Goal: Task Accomplishment & Management: Use online tool/utility

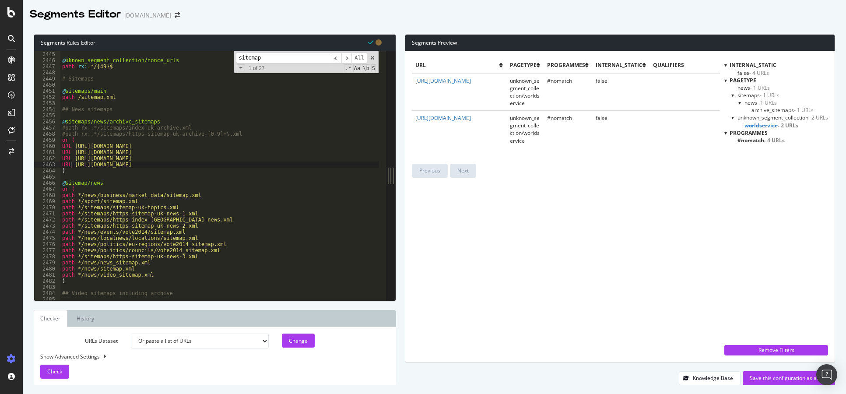
select select "urlList"
click at [163, 117] on div ") @ uknown_segment_collection/nonce_urls path rx : .*/{49}$ # Sitemaps @ sitema…" at bounding box center [220, 176] width 321 height 262
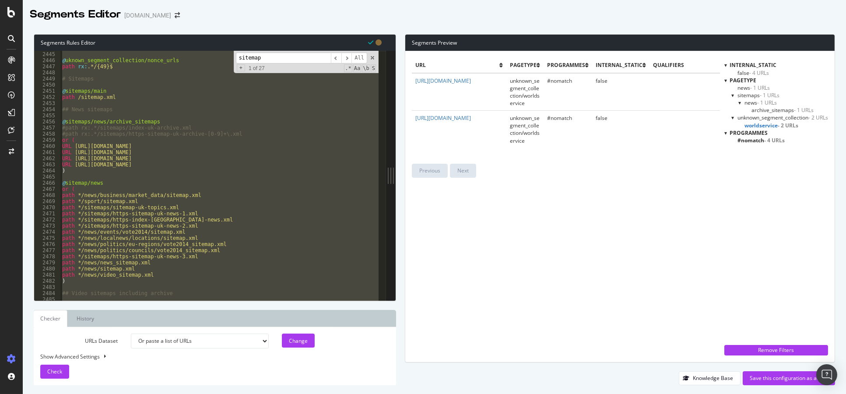
click at [180, 211] on div ") @ uknown_segment_collection/nonce_urls path rx : .*/{49}$ # Sitemaps @ sitema…" at bounding box center [219, 176] width 318 height 250
type textarea "path */sitemaps/sitemap-uk-topics.xml"
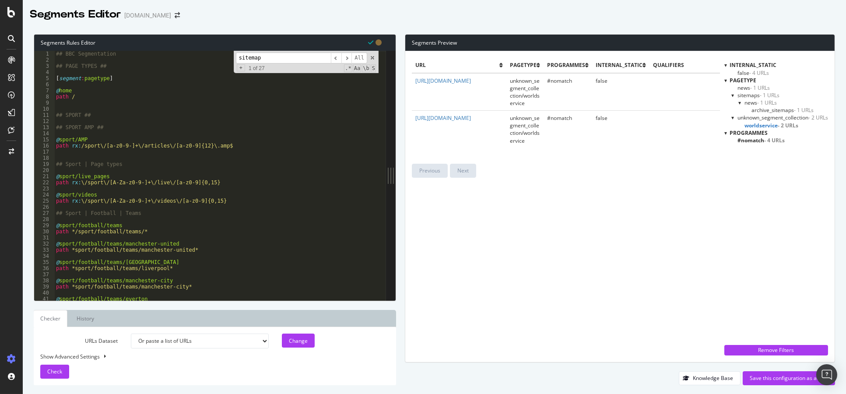
click at [135, 154] on div "## BBC Segmentation ## PAGE TYPES ## [ segment : pagetype ] @ home path / ## SP…" at bounding box center [217, 182] width 327 height 262
type textarea "## Sport | Page types"
type textarea "path rx:\/sport\/[A-Za-z0-9-]+\/live\/[a-z0-9]{0,15}"
type textarea "path rx:\/sport\/[A-Za-z0-9-]+\/videos\/[a-z0-9]{0,15}"
type textarea "@sport/videos"
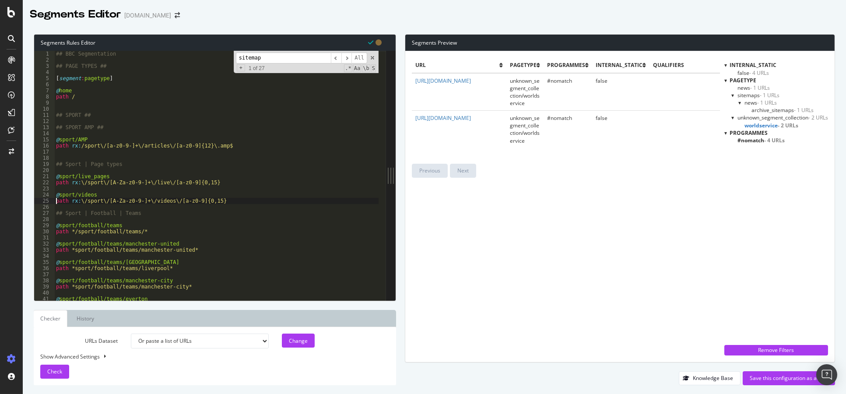
type textarea "@sport/live_pages"
type textarea "## Sport | Page types"
type textarea "@sport/AMP"
type textarea "## SPORT AMP ##"
type textarea "## SPORT ##"
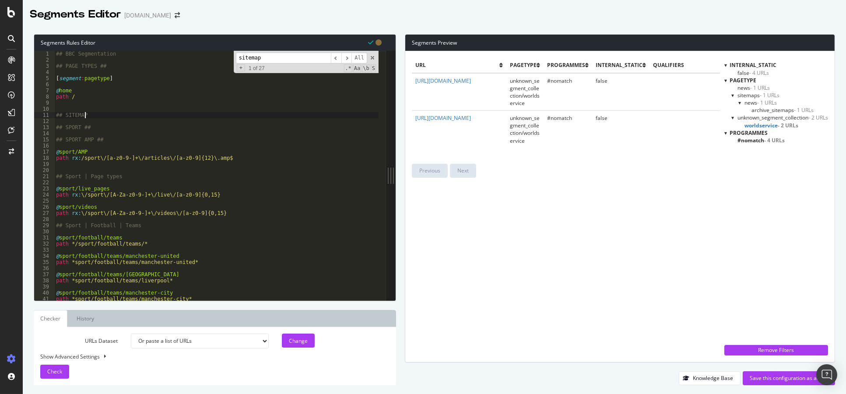
scroll to position [0, 2]
type textarea "## SITEMAPS"
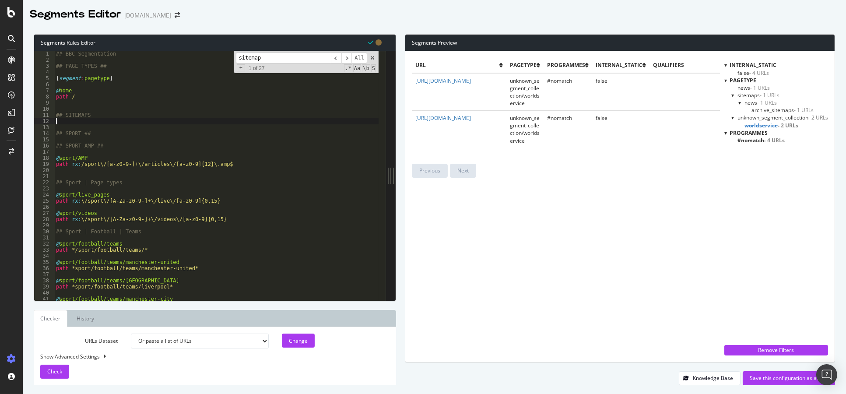
scroll to position [0, 0]
paste textarea ")"
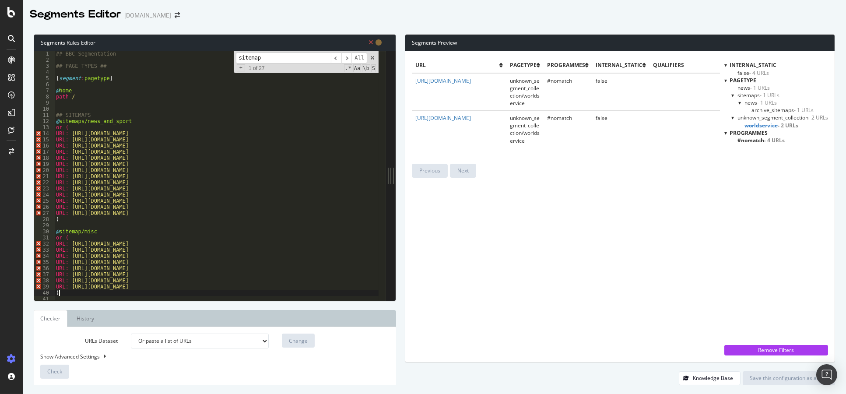
scroll to position [26, 0]
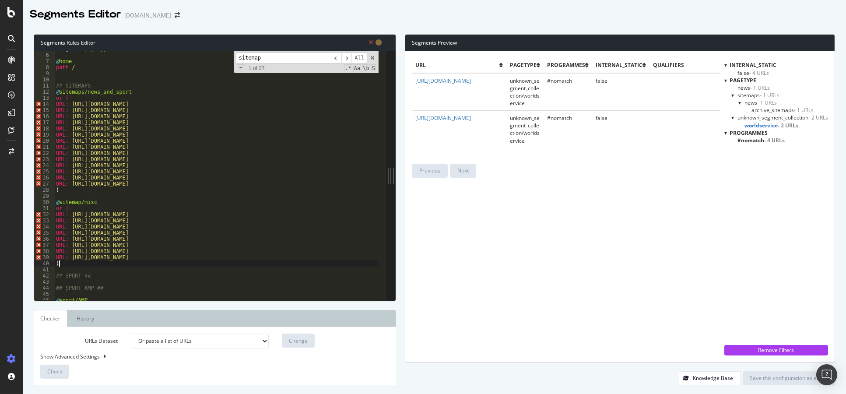
click at [68, 106] on div "[ segment : pagetype ] @ home path / ## SITEMAPS @ sitemaps/news_and_sport or (…" at bounding box center [217, 177] width 327 height 262
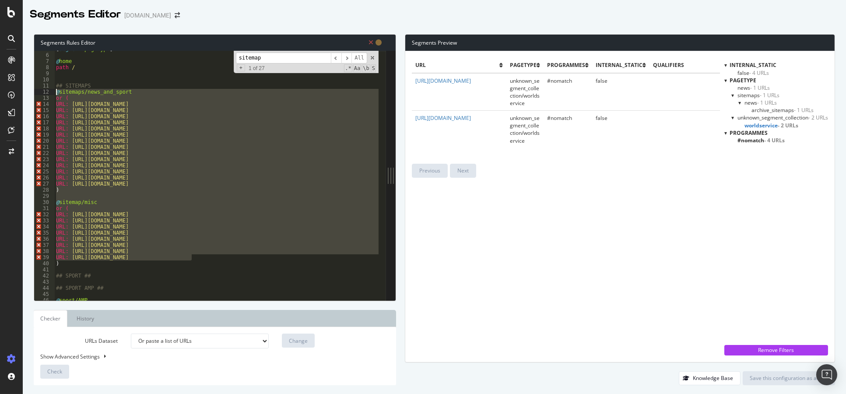
drag, startPoint x: 197, startPoint y: 257, endPoint x: 23, endPoint y: 92, distance: 239.7
click at [23, 92] on div "Segments Rules Editor URL: [URL][DOMAIN_NAME] 5 6 7 8 9 10 11 12 13 14 15 16 17…" at bounding box center [435, 209] width 824 height 369
click at [202, 166] on div "[ segment : pagetype ] @ home path / ## SITEMAPS @ sitemaps/news_and_sport or (…" at bounding box center [216, 176] width 324 height 250
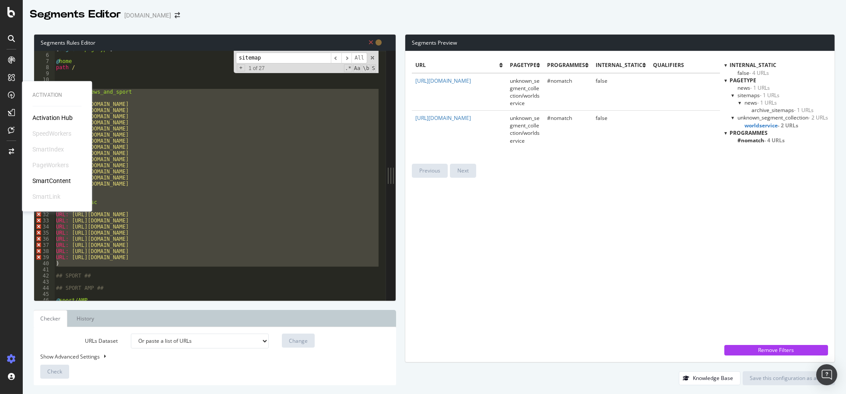
drag, startPoint x: 67, startPoint y: 260, endPoint x: 11, endPoint y: 92, distance: 176.2
click at [11, 92] on div "Activation Activation Hub SpeedWorkers SmartIndex PageWorkers SmartContent Smar…" at bounding box center [423, 197] width 846 height 394
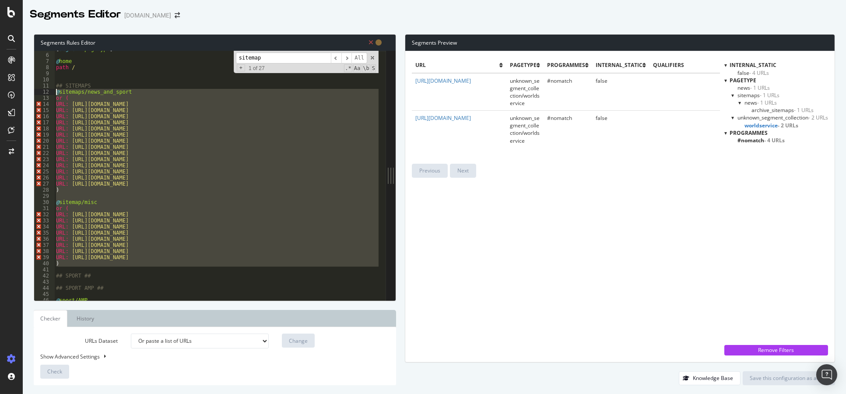
paste textarea "URL [URL][DOMAIN_NAME]"
type textarea "URL [URL][DOMAIN_NAME]"
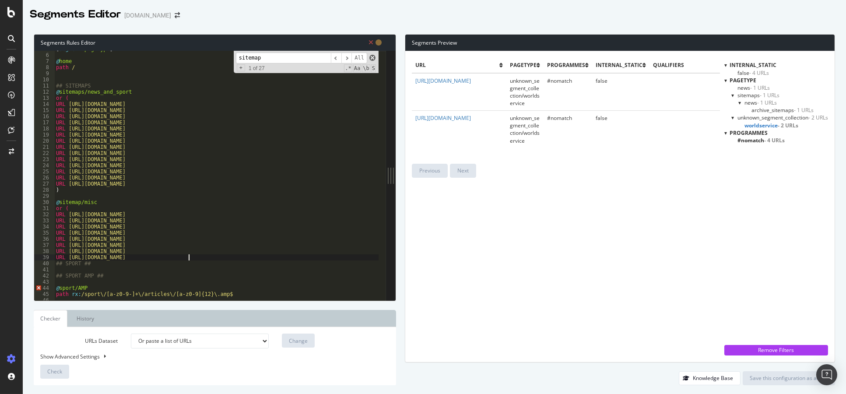
click at [376, 55] on span at bounding box center [373, 58] width 6 height 6
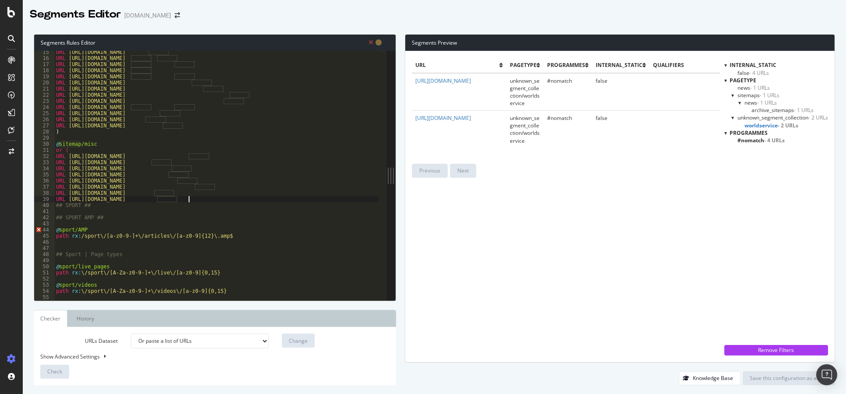
scroll to position [78, 0]
click at [64, 226] on div "URL [URL][DOMAIN_NAME] URL [URL][DOMAIN_NAME] URL [URL][DOMAIN_NAME] URL [URL][…" at bounding box center [217, 180] width 327 height 262
click at [196, 200] on div "URL [URL][DOMAIN_NAME] URL [URL][DOMAIN_NAME] URL [URL][DOMAIN_NAME] URL [URL][…" at bounding box center [217, 180] width 327 height 262
type textarea "URL [URL][DOMAIN_NAME]"
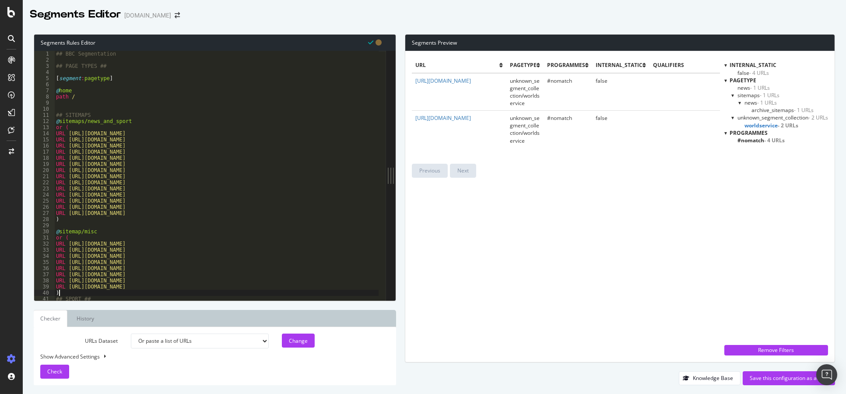
scroll to position [26, 0]
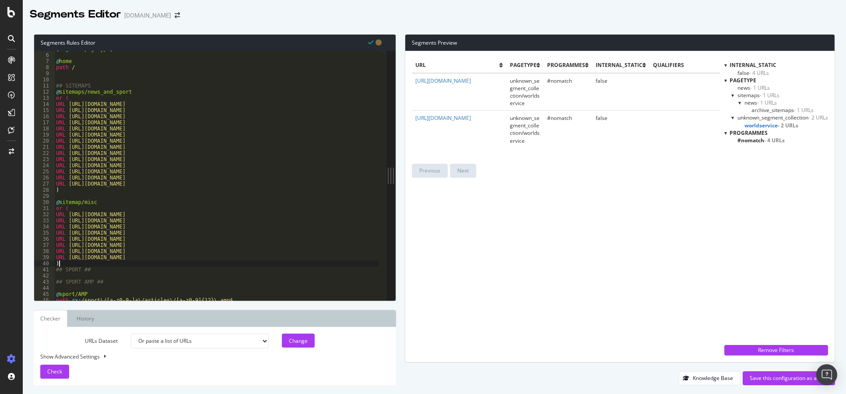
type textarea ")"
click at [249, 343] on select "Analysis [DATE] Analysis [DATE] Analysis [DATE] Analysis [DATE] Analysis [DATE]…" at bounding box center [200, 341] width 138 height 15
click at [131, 334] on select "Analysis [DATE] Analysis [DATE] Analysis [DATE] Analysis [DATE] Analysis [DATE]…" at bounding box center [200, 341] width 138 height 15
click at [50, 375] on span "Check" at bounding box center [54, 371] width 15 height 7
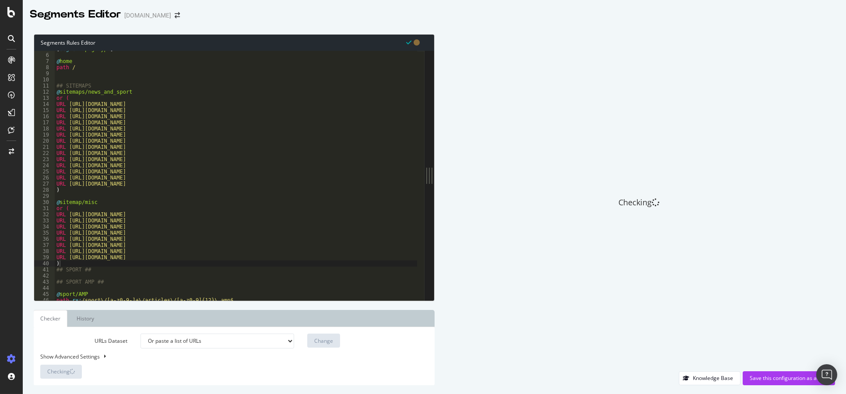
click at [215, 342] on select "Analysis [DATE] Analysis [DATE] Analysis [DATE] Analysis [DATE] Analysis [DATE]…" at bounding box center [218, 341] width 154 height 15
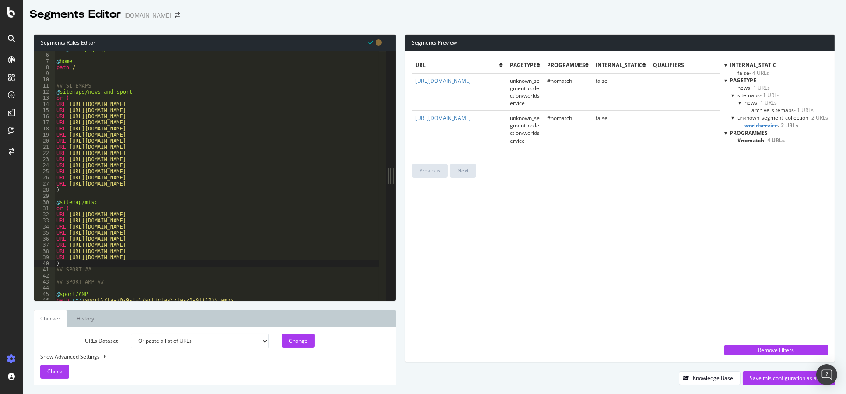
click at [545, 196] on div "url pagetype programmes internal_static qualifiers [URL][DOMAIN_NAME] unknown_s…" at bounding box center [566, 207] width 308 height 298
click at [222, 342] on select "Analysis [DATE] Analysis [DATE] Analysis [DATE] Analysis [DATE] Analysis [DATE]…" at bounding box center [200, 341] width 138 height 15
click at [131, 334] on select "Analysis [DATE] Analysis [DATE] Analysis [DATE] Analysis [DATE] Analysis [DATE]…" at bounding box center [200, 341] width 138 height 15
click at [215, 342] on select "Analysis [DATE] Analysis [DATE] Analysis [DATE] Analysis [DATE] Analysis [DATE]…" at bounding box center [200, 341] width 138 height 15
click at [131, 334] on select "Analysis [DATE] Analysis [DATE] Analysis [DATE] Analysis [DATE] Analysis [DATE]…" at bounding box center [200, 341] width 138 height 15
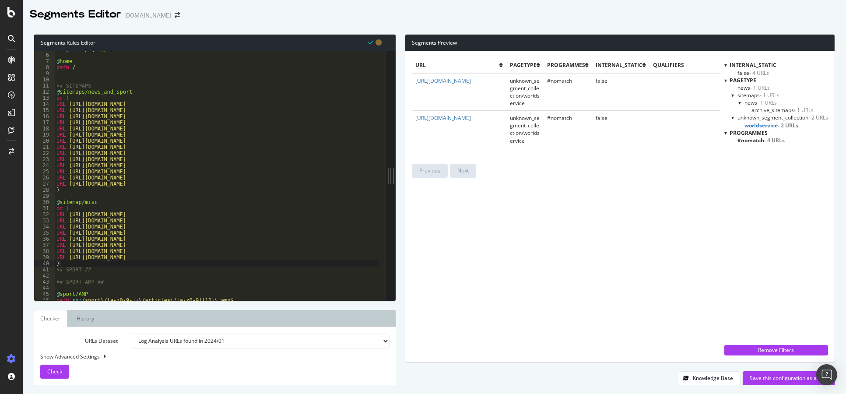
click at [215, 342] on select "Analysis [DATE] Analysis [DATE] Analysis [DATE] Analysis [DATE] Analysis [DATE]…" at bounding box center [260, 341] width 259 height 15
select select "urlList"
click at [131, 334] on select "Analysis [DATE] Analysis [DATE] Analysis [DATE] Analysis [DATE] Analysis [DATE]…" at bounding box center [260, 341] width 259 height 15
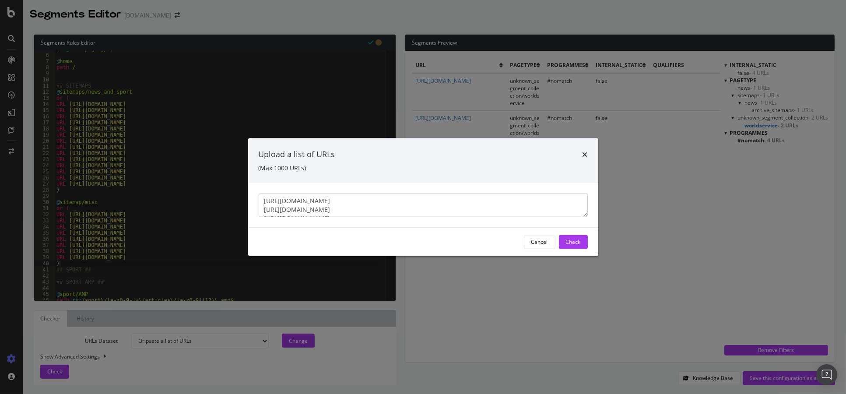
click at [379, 195] on textarea "[URL][DOMAIN_NAME] [URL][DOMAIN_NAME] [URL][DOMAIN_NAME] [URL][DOMAIN_NAME]" at bounding box center [423, 205] width 329 height 24
click at [327, 205] on textarea "modal" at bounding box center [423, 205] width 329 height 24
paste textarea "[URL][DOMAIN_NAME] [URL][DOMAIN_NAME] [URL][DOMAIN_NAME] [URL][DOMAIN_NAME] [UR…"
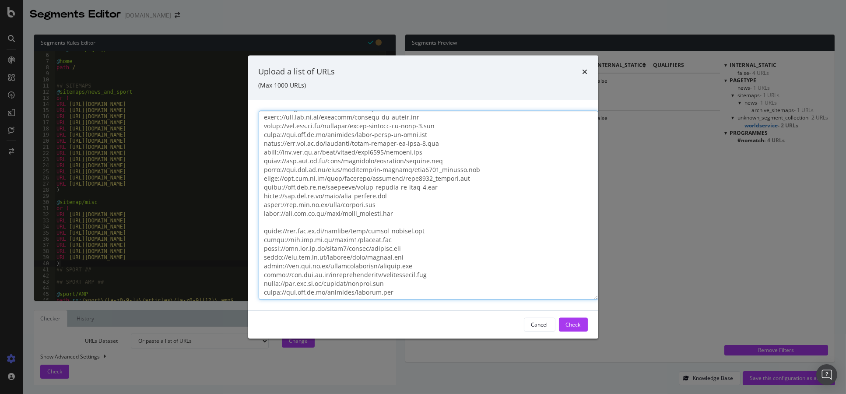
scroll to position [18, 0]
drag, startPoint x: 582, startPoint y: 213, endPoint x: 583, endPoint y: 356, distance: 142.7
click at [593, 376] on div "Upload a list of URLs (Max 1000 URLs) Cancel Check" at bounding box center [423, 197] width 846 height 394
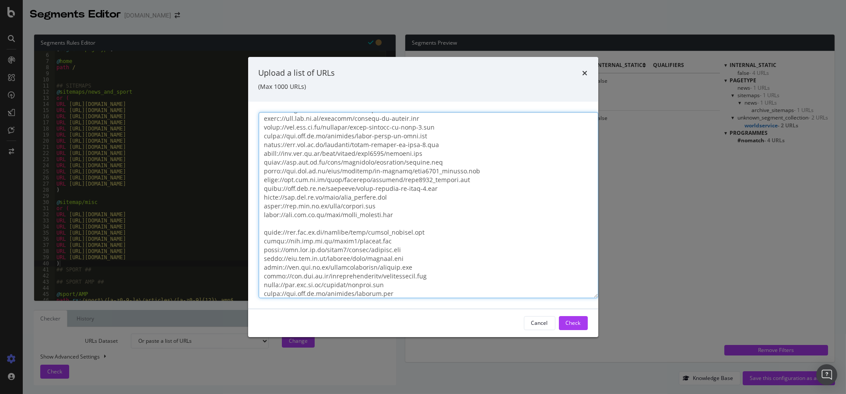
click at [487, 225] on textarea "modal" at bounding box center [429, 205] width 340 height 186
click at [490, 214] on textarea "modal" at bounding box center [429, 205] width 340 height 186
click at [484, 227] on textarea "modal" at bounding box center [429, 205] width 340 height 186
click at [484, 222] on textarea "modal" at bounding box center [429, 205] width 340 height 186
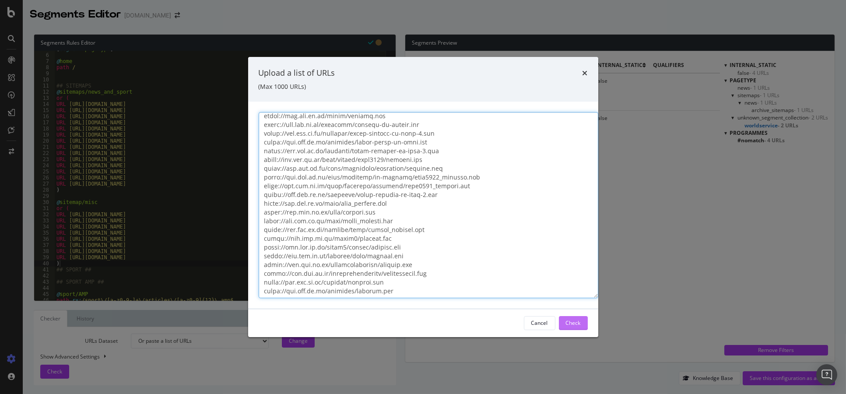
type textarea "[URL][DOMAIN_NAME] [URL][DOMAIN_NAME] [URL][DOMAIN_NAME] [URL][DOMAIN_NAME] [UR…"
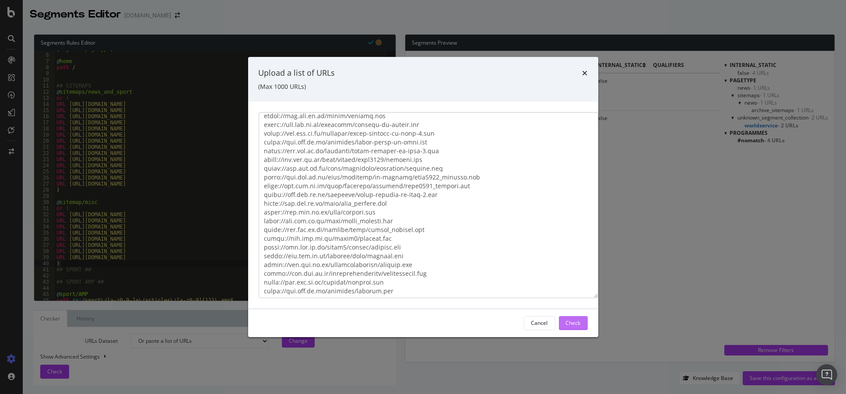
click at [570, 327] on div "Check" at bounding box center [573, 322] width 15 height 7
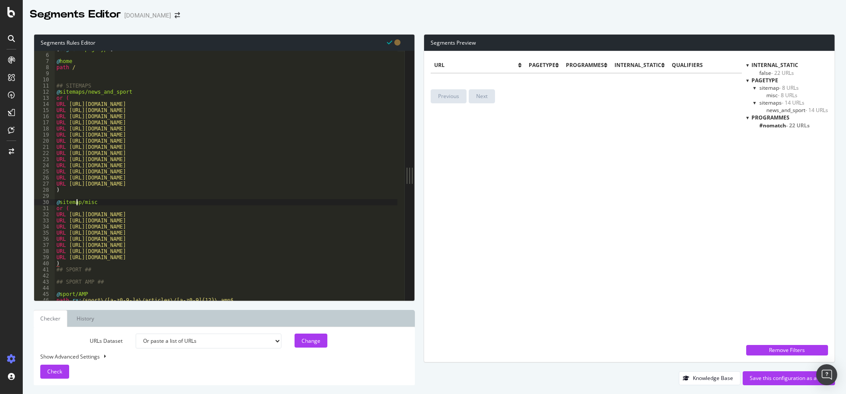
click at [78, 204] on div "[ segment : pagetype ] @ home path / ## SITEMAPS @ sitemaps/news_and_sport or (…" at bounding box center [228, 177] width 346 height 262
click at [80, 203] on div "[ segment : pagetype ] @ home path / ## SITEMAPS @ sitemaps/news_and_sport or (…" at bounding box center [228, 177] width 346 height 262
click at [54, 369] on span "Check" at bounding box center [54, 371] width 15 height 7
click at [792, 102] on span "news_and_sport - 14 URLs" at bounding box center [798, 102] width 62 height 7
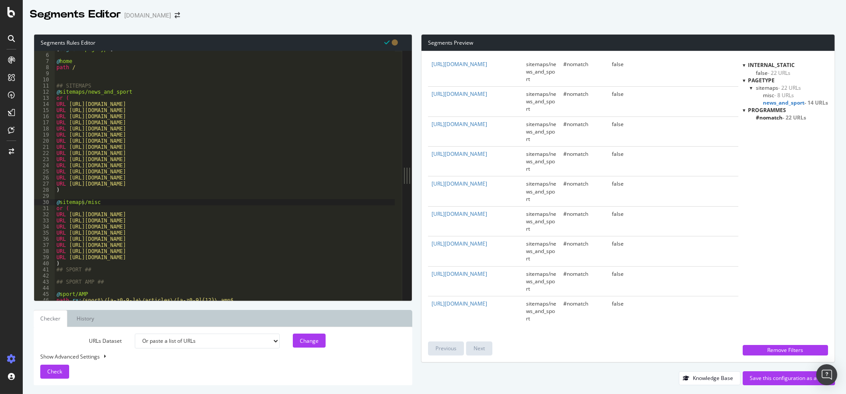
scroll to position [0, 0]
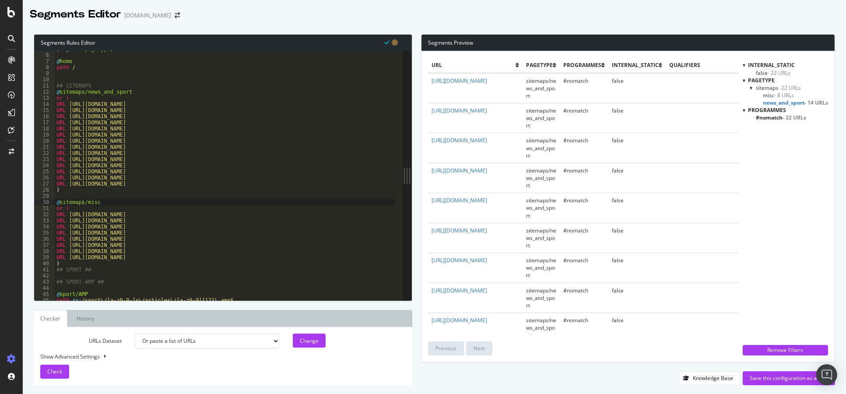
click at [762, 117] on span "#nomatch - 22 URLs" at bounding box center [781, 117] width 50 height 7
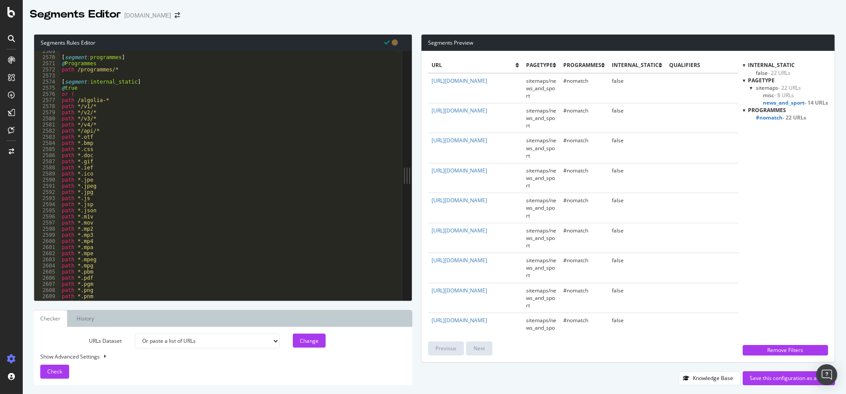
scroll to position [13864, 0]
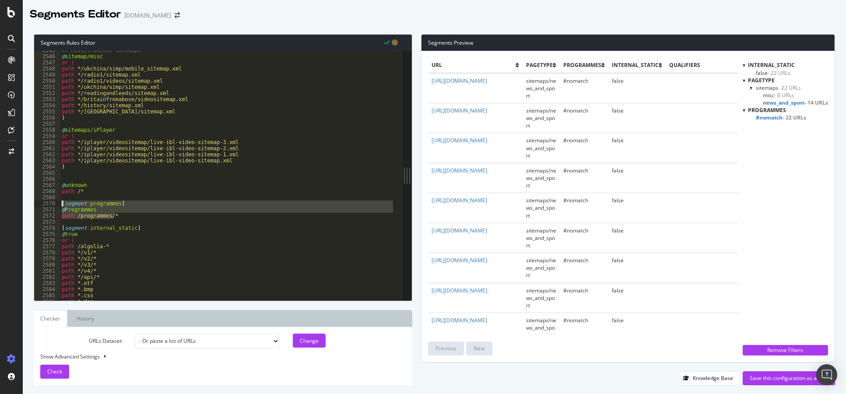
drag, startPoint x: 117, startPoint y: 215, endPoint x: 57, endPoint y: 206, distance: 60.1
click at [57, 206] on div "path /programmes/* 2545 2546 2547 2548 2549 2550 2551 2552 2553 2554 2555 2556 …" at bounding box center [218, 176] width 368 height 250
type textarea "[segment:programmes] @Programmes"
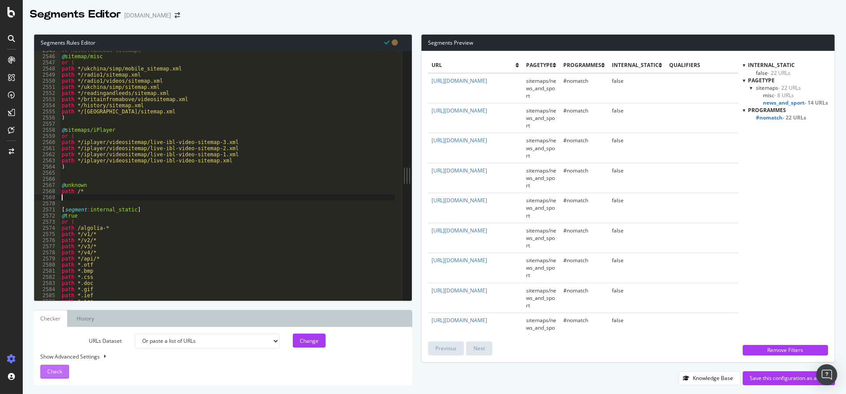
click at [47, 376] on div "Check" at bounding box center [54, 371] width 15 height 13
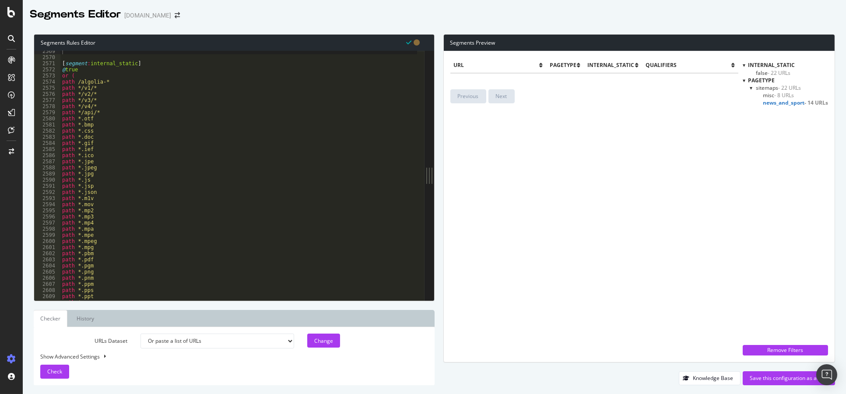
scroll to position [14096, 0]
click at [763, 71] on span "false - 22 URLs" at bounding box center [773, 72] width 35 height 7
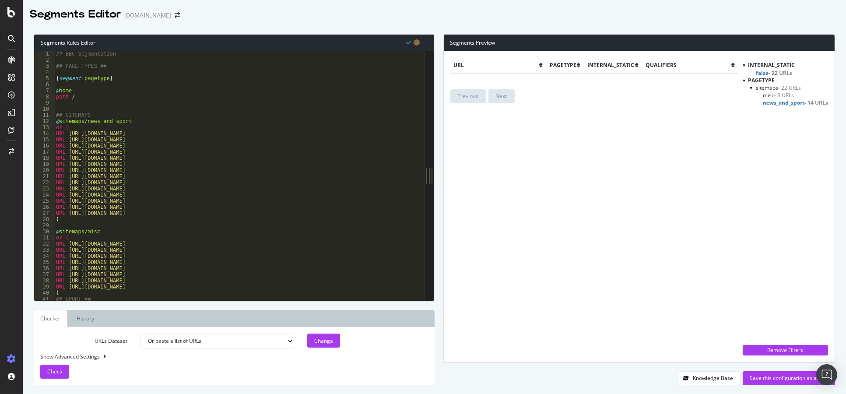
scroll to position [0, 0]
drag, startPoint x: 81, startPoint y: 78, endPoint x: 104, endPoint y: 77, distance: 22.3
click at [104, 77] on div "## BBC Segmentation ## PAGE TYPES ## [ segment : pagetype ] @ home path / ## SI…" at bounding box center [235, 182] width 363 height 262
type textarea "[segment:Subfolder]"
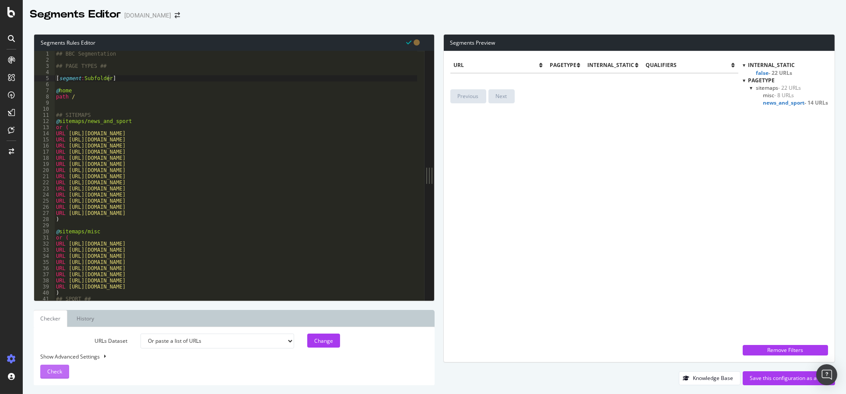
click at [48, 376] on div "Check" at bounding box center [54, 371] width 15 height 13
